Goal: Transaction & Acquisition: Obtain resource

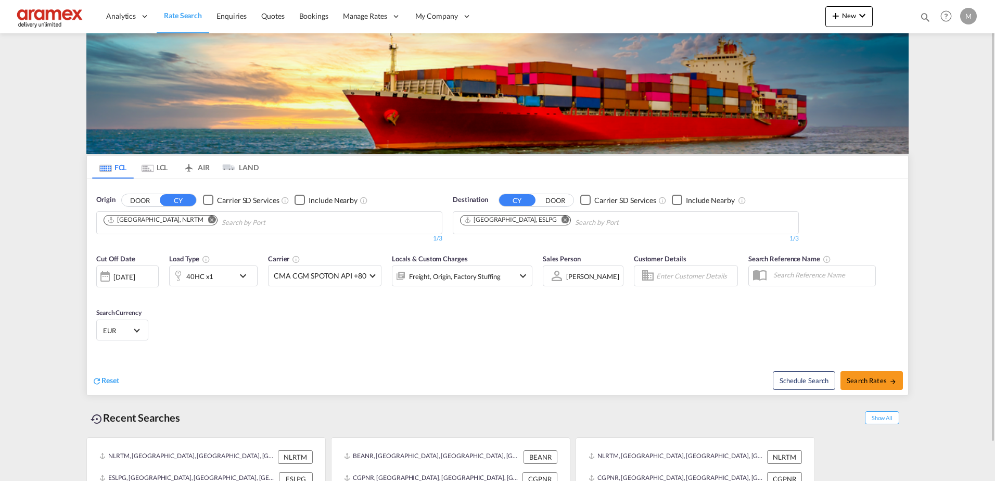
click at [561, 220] on md-icon "Remove" at bounding box center [565, 219] width 8 height 8
click at [485, 221] on body "Analytics Reports Dashboard Rate Search Enquiries Quotes Bookings" at bounding box center [497, 240] width 995 height 481
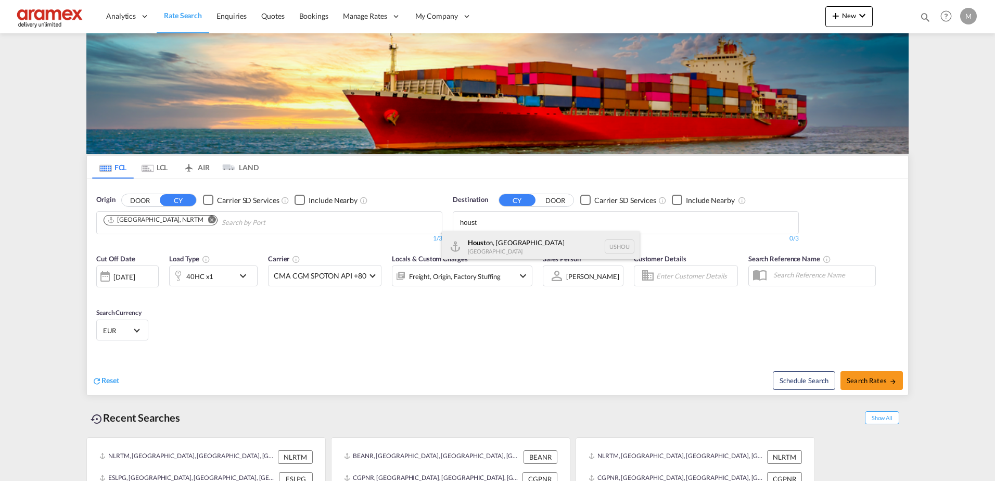
type input "houst"
click at [496, 249] on div "Houst on, [GEOGRAPHIC_DATA] [GEOGRAPHIC_DATA] USHOU" at bounding box center [541, 246] width 198 height 31
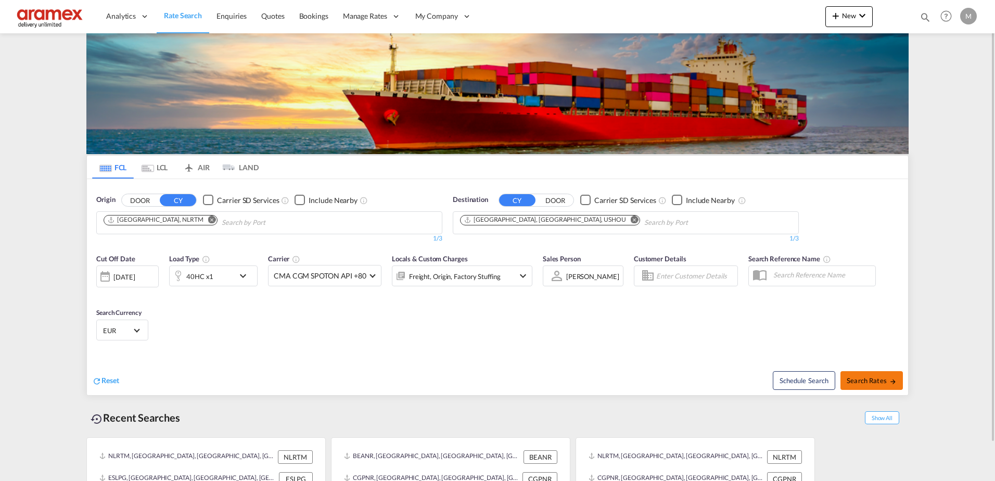
click at [874, 380] on span "Search Rates" at bounding box center [871, 380] width 50 height 8
type input "NLRTM to USHOU / [DATE]"
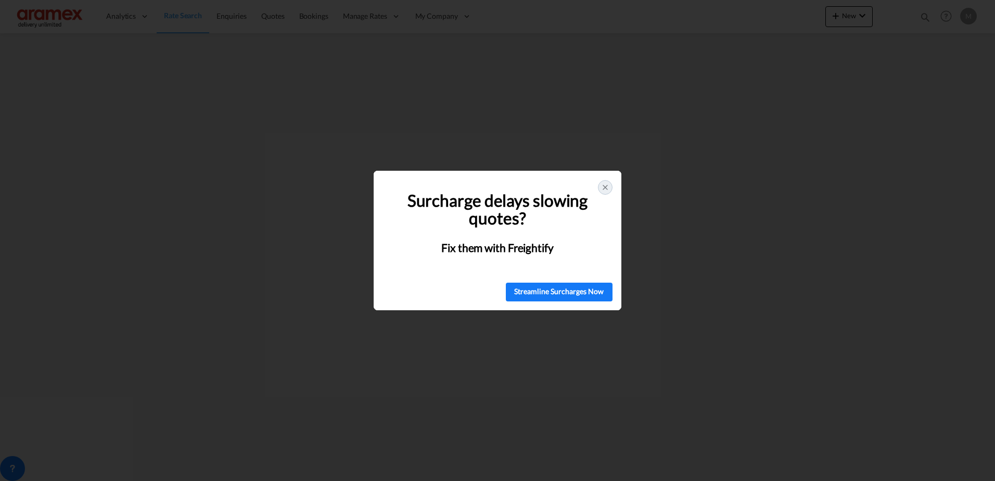
click at [605, 190] on icon at bounding box center [605, 187] width 8 height 8
